Goal: Information Seeking & Learning: Find specific fact

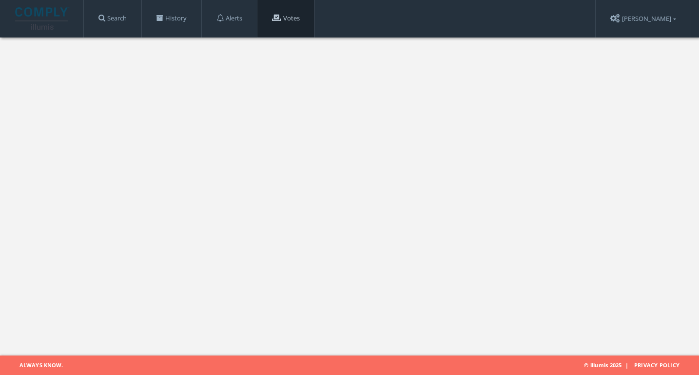
click at [314, 25] on link "Votes" at bounding box center [285, 18] width 57 height 37
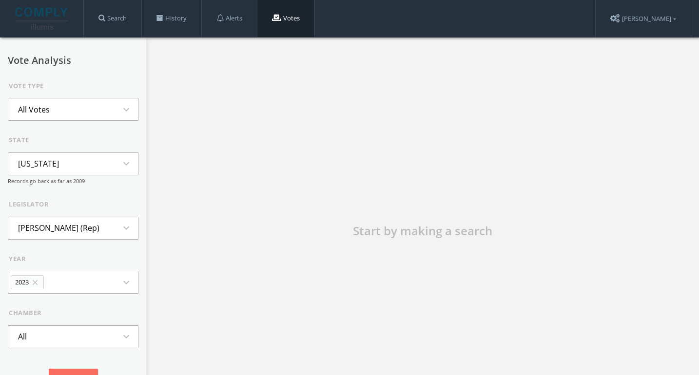
click at [50, 169] on li "[US_STATE]" at bounding box center [38, 163] width 60 height 21
type input "cali"
click at [49, 203] on li "[US_STATE]" at bounding box center [73, 207] width 130 height 21
click at [54, 226] on li "[PERSON_NAME] (Rep)" at bounding box center [58, 227] width 101 height 21
type input "[PERSON_NAME]"
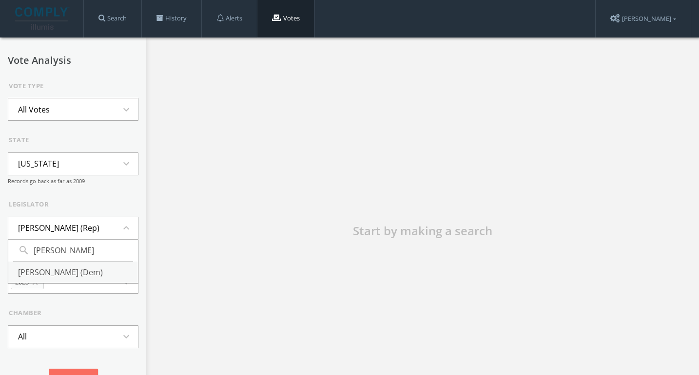
click at [61, 268] on li "[PERSON_NAME] (Dem)" at bounding box center [73, 272] width 130 height 21
click at [37, 283] on icon "close" at bounding box center [35, 282] width 9 height 9
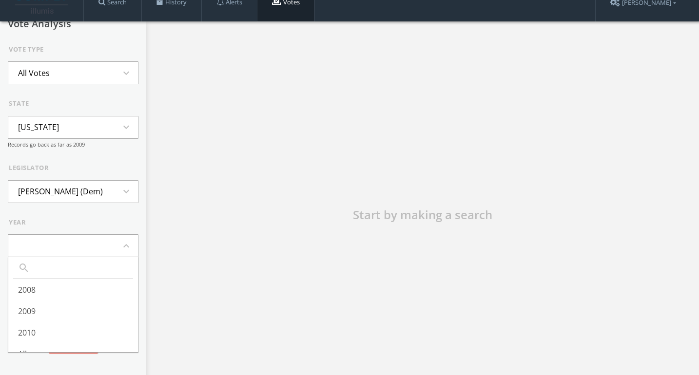
scroll to position [19, 0]
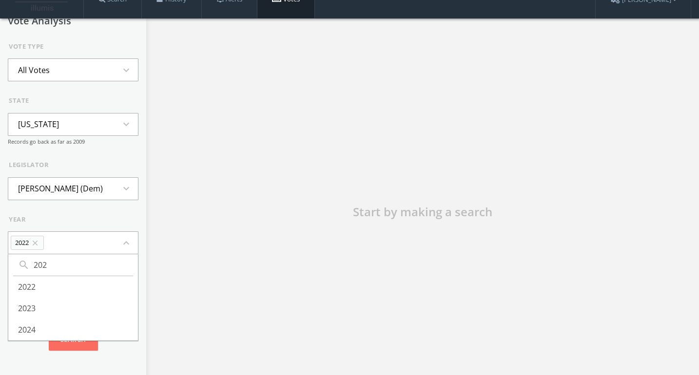
type input "2023"
click at [38, 243] on icon "close" at bounding box center [35, 243] width 9 height 9
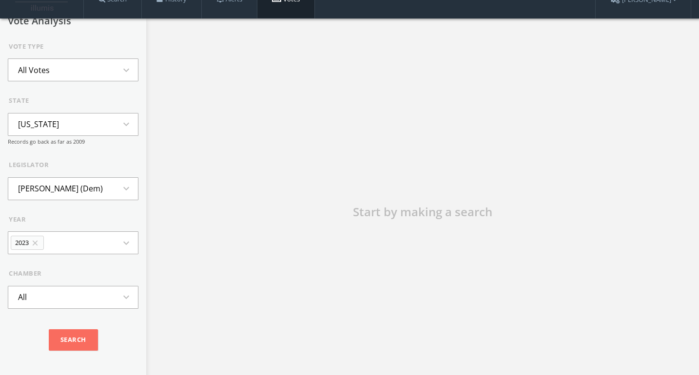
click at [51, 218] on div "year" at bounding box center [74, 220] width 130 height 10
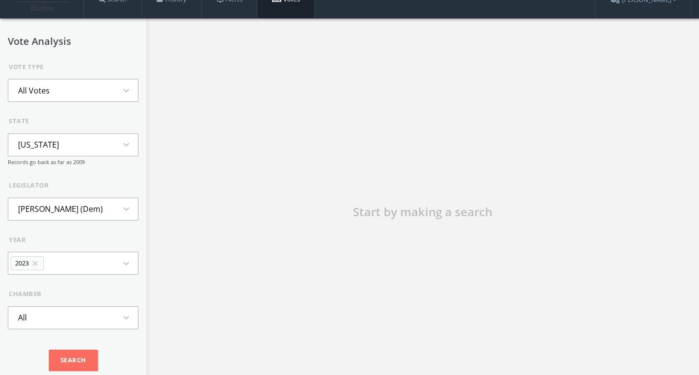
click at [62, 92] on button "All Votes expand_more" at bounding box center [73, 90] width 131 height 23
click at [58, 140] on li "Votes Against Party" at bounding box center [73, 142] width 130 height 21
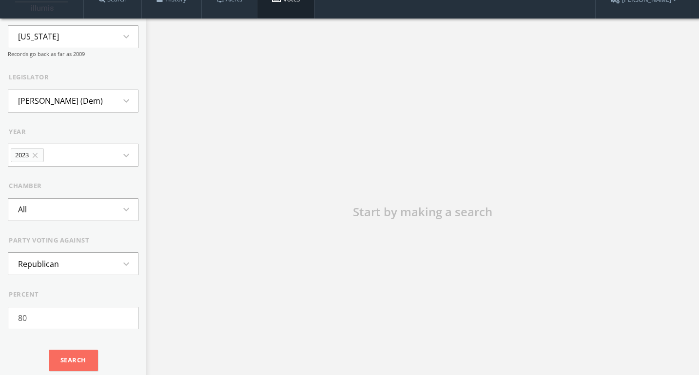
scroll to position [111, 0]
click at [53, 269] on li "Republican" at bounding box center [38, 261] width 60 height 21
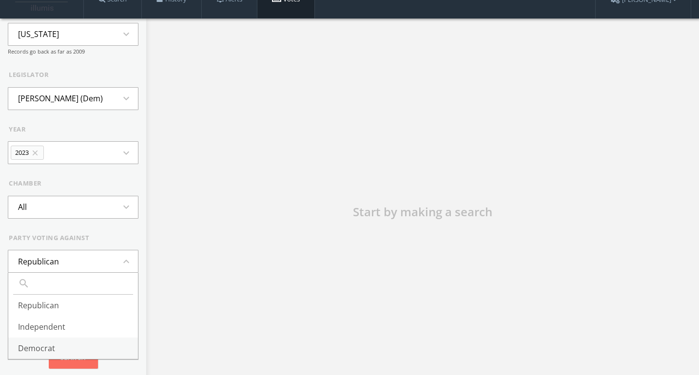
click at [47, 357] on li "Democrat" at bounding box center [73, 348] width 130 height 21
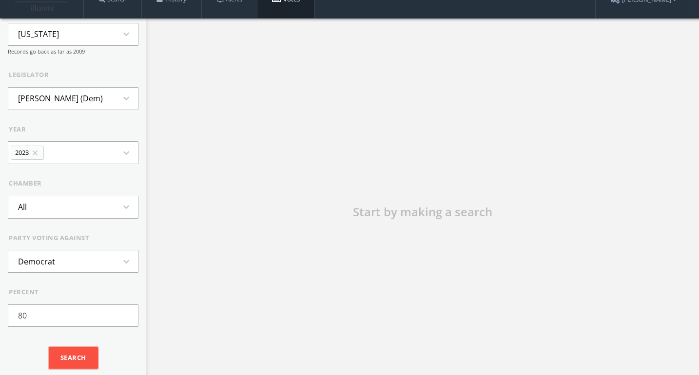
click at [68, 361] on input "Search" at bounding box center [73, 358] width 49 height 21
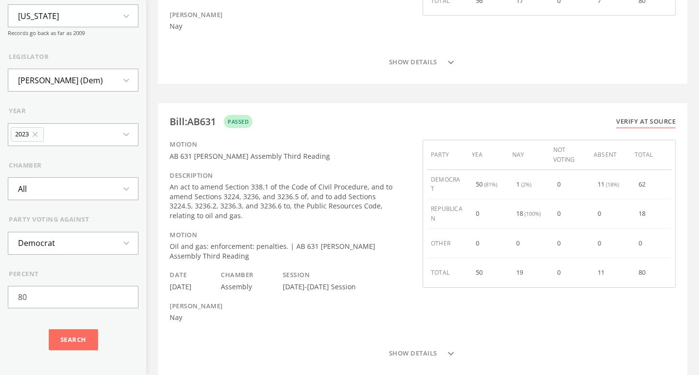
scroll to position [870, 0]
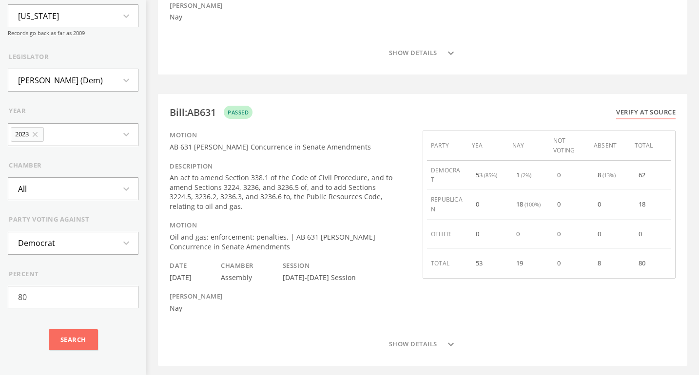
click at [70, 136] on button "2023 close expand_more" at bounding box center [73, 134] width 131 height 23
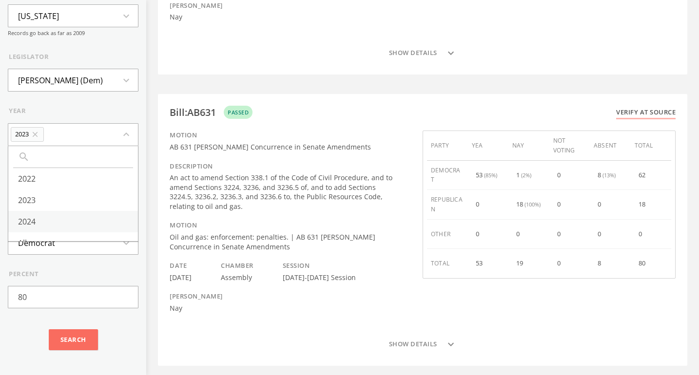
click at [36, 219] on li "2024" at bounding box center [73, 221] width 130 height 21
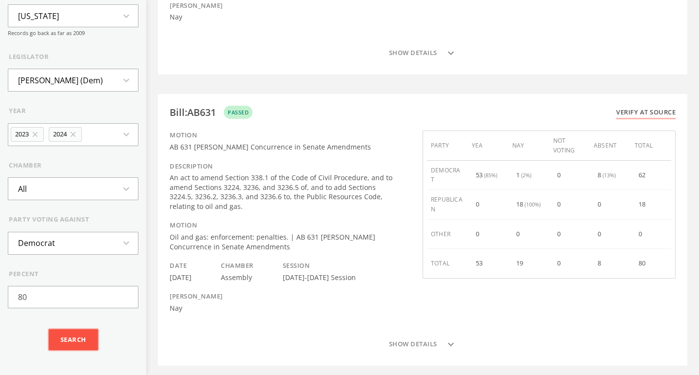
click at [66, 338] on input "Search" at bounding box center [73, 340] width 49 height 21
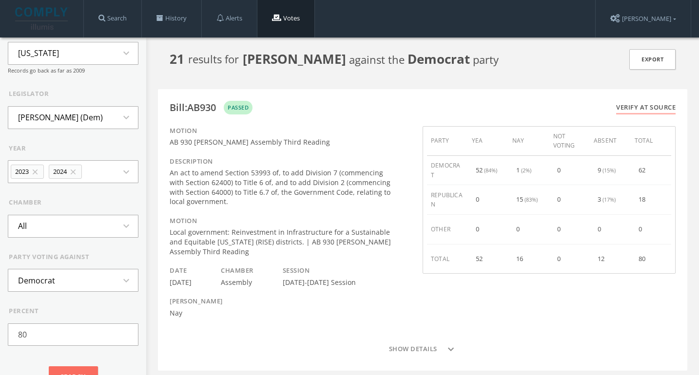
scroll to position [1170, 0]
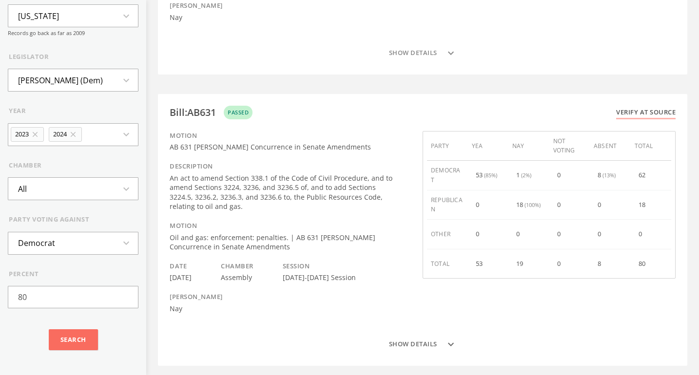
click at [402, 338] on button "Show details expand_more" at bounding box center [423, 344] width 506 height 19
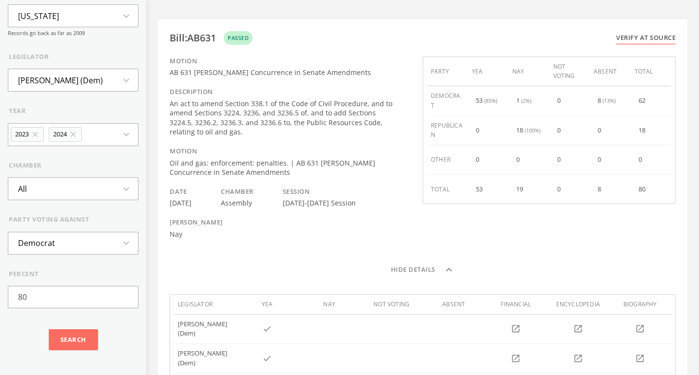
scroll to position [1246, 0]
click at [170, 259] on button "Hide details expand_less" at bounding box center [423, 268] width 506 height 19
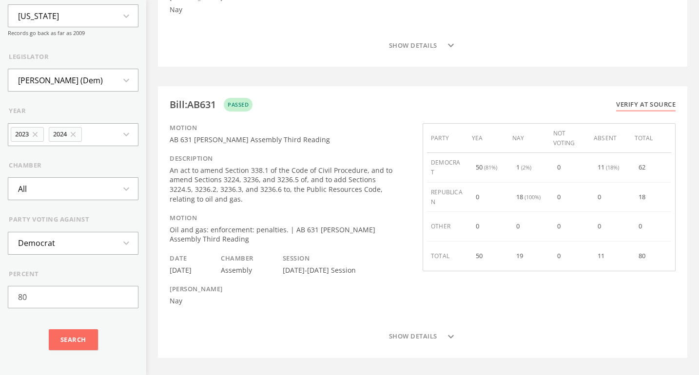
scroll to position [4047, 0]
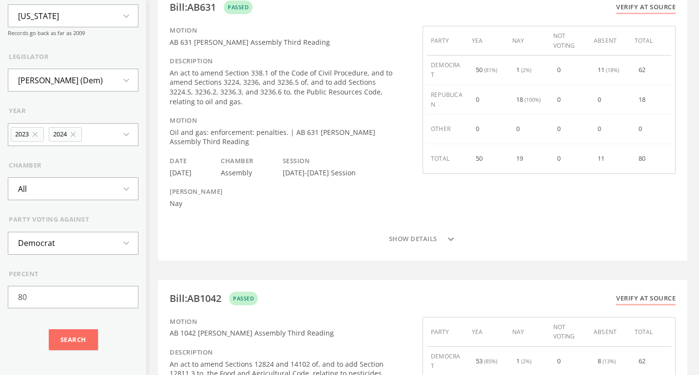
click at [403, 231] on div "Bill : AB631 passed Verify at source Motion AB 631 [PERSON_NAME] Assembly Third…" at bounding box center [422, 125] width 529 height 272
click at [405, 230] on button "Show details expand_more" at bounding box center [423, 239] width 506 height 19
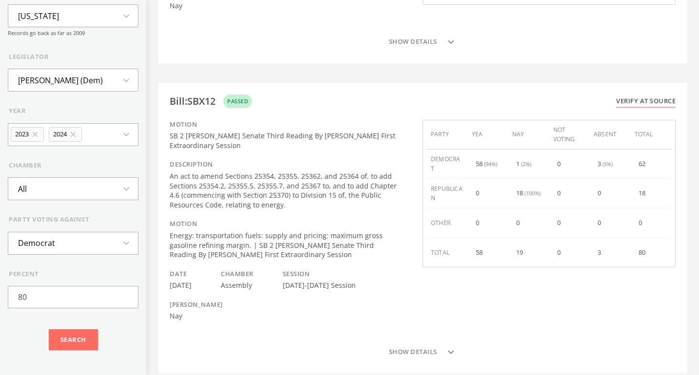
scroll to position [5641, 0]
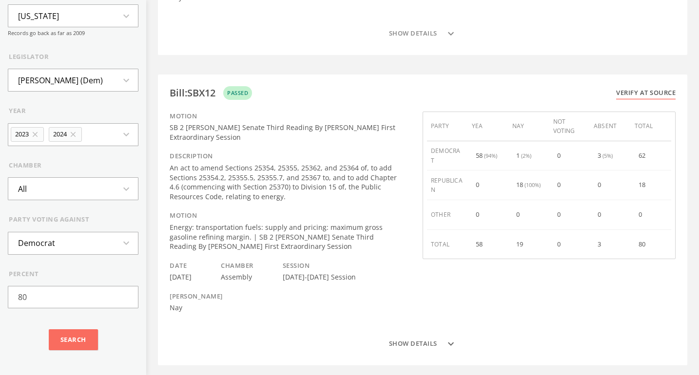
click at [415, 334] on button "Show details expand_more" at bounding box center [423, 343] width 506 height 19
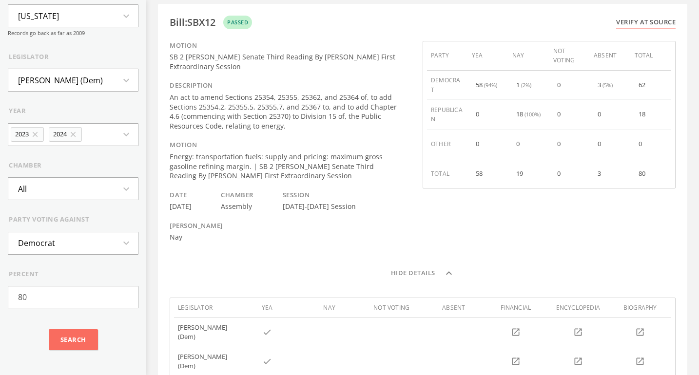
scroll to position [5699, 0]
